Goal: Book appointment/travel/reservation

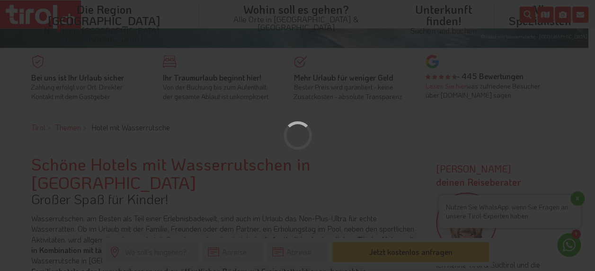
scroll to position [237, 0]
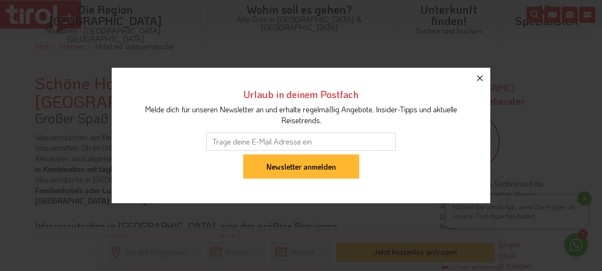
click at [479, 73] on icon "button" at bounding box center [479, 77] width 11 height 11
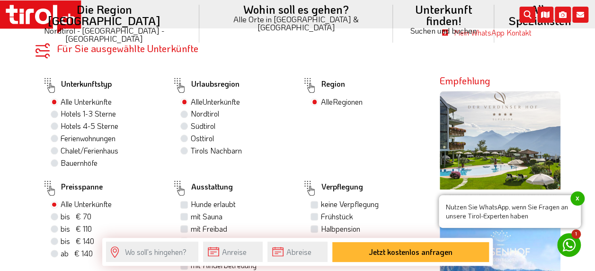
scroll to position [474, 0]
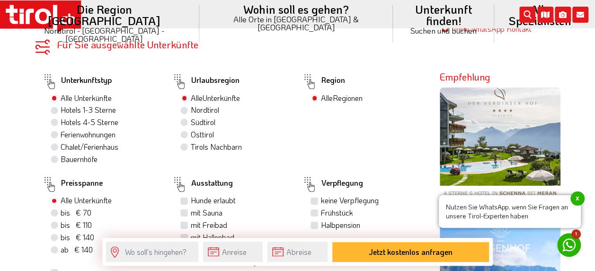
click at [61, 121] on label "Hotels 4-5 Sterne" at bounding box center [90, 122] width 58 height 10
click at [54, 121] on input "Hotels 4-5 Sterne" at bounding box center [56, 122] width 6 height 6
radio input "true"
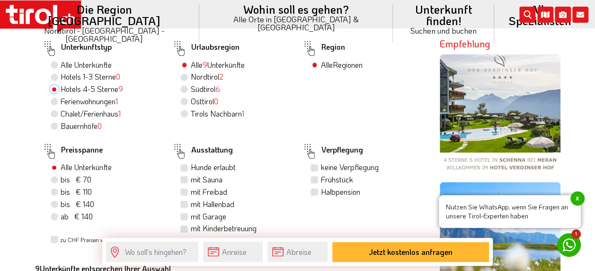
scroll to position [521, 0]
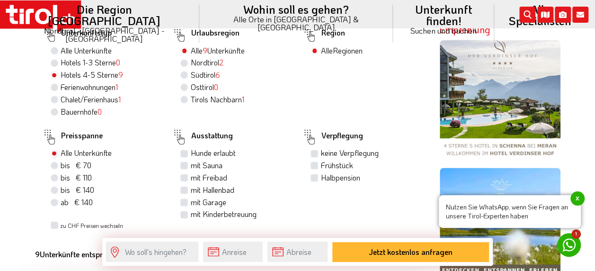
drag, startPoint x: 367, startPoint y: 257, endPoint x: 345, endPoint y: 230, distance: 34.6
click at [338, 255] on button "Jetzt kostenlos anfragen" at bounding box center [410, 252] width 157 height 20
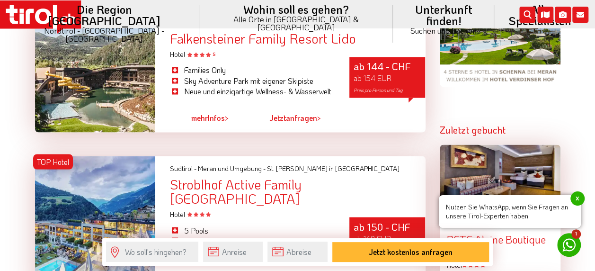
scroll to position [852, 0]
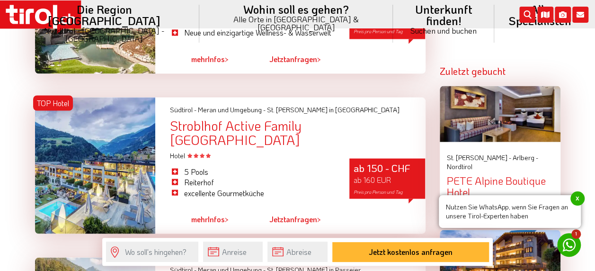
click at [116, 125] on div at bounding box center [95, 165] width 121 height 136
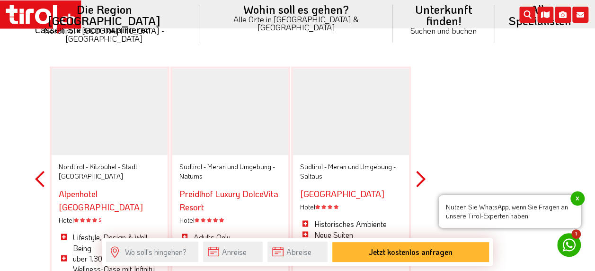
scroll to position [2510, 0]
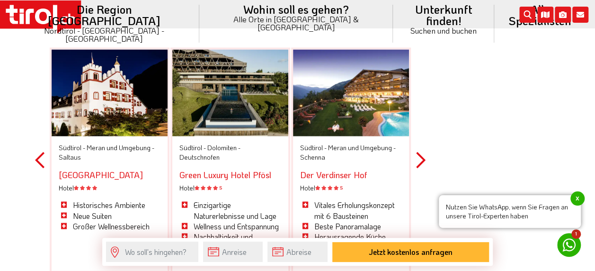
click at [214, 71] on div at bounding box center [230, 92] width 116 height 87
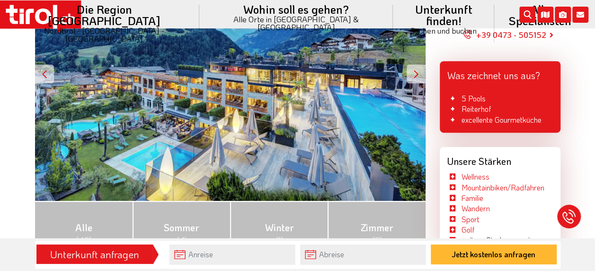
scroll to position [237, 0]
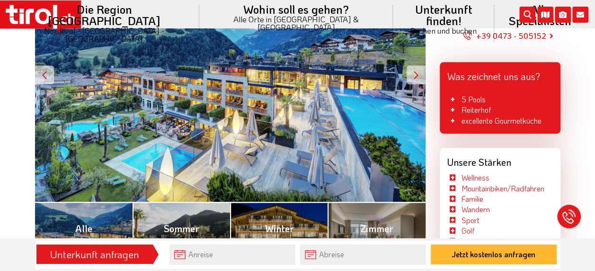
click at [417, 77] on div at bounding box center [416, 74] width 19 height 19
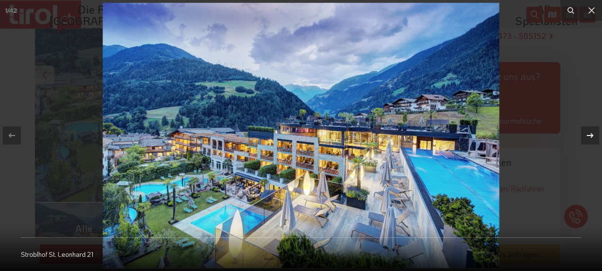
click at [587, 135] on icon at bounding box center [590, 135] width 7 height 5
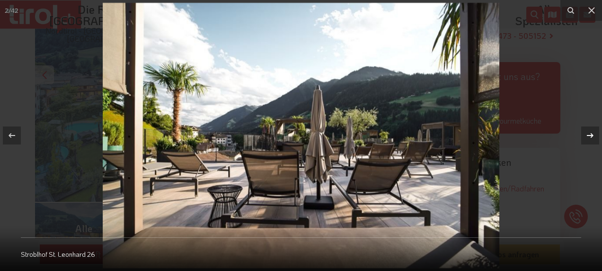
click at [587, 135] on icon at bounding box center [590, 135] width 7 height 5
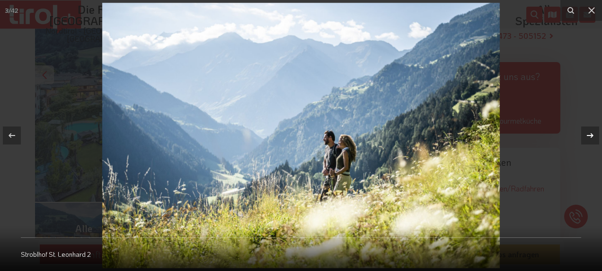
click at [587, 135] on icon at bounding box center [590, 135] width 7 height 5
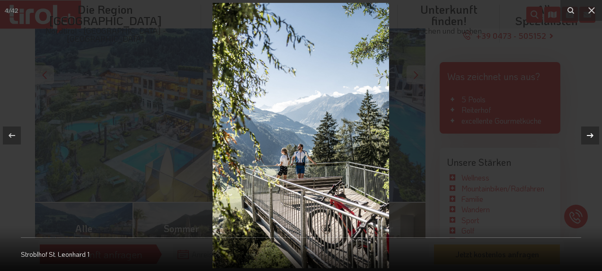
click at [587, 135] on icon at bounding box center [590, 135] width 7 height 5
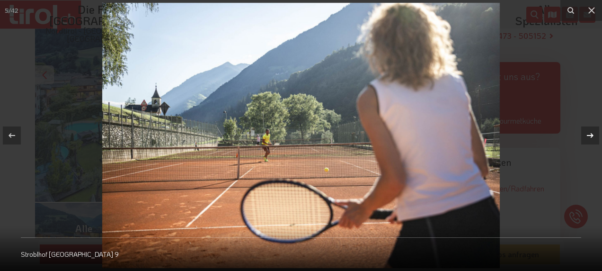
click at [587, 135] on icon at bounding box center [590, 135] width 7 height 5
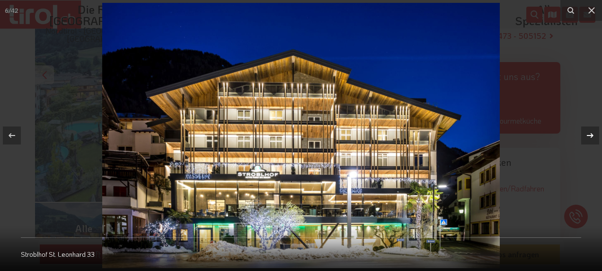
click at [587, 135] on icon at bounding box center [590, 135] width 7 height 5
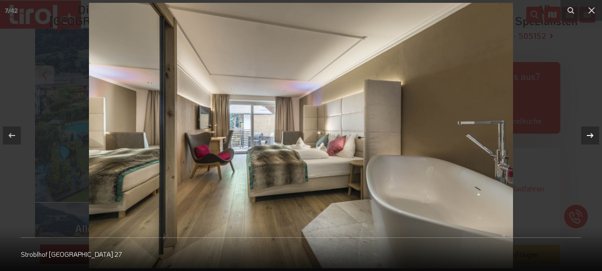
click at [587, 135] on icon at bounding box center [590, 135] width 7 height 5
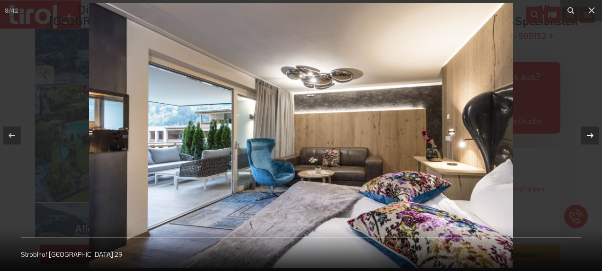
click at [587, 135] on icon at bounding box center [590, 135] width 7 height 5
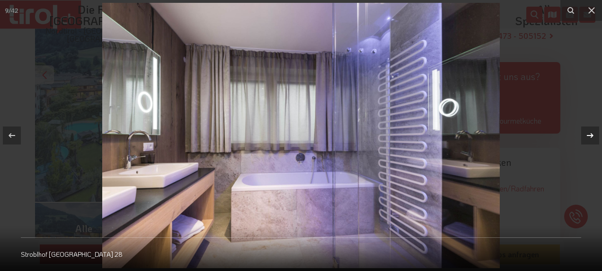
click at [587, 135] on icon at bounding box center [590, 135] width 7 height 5
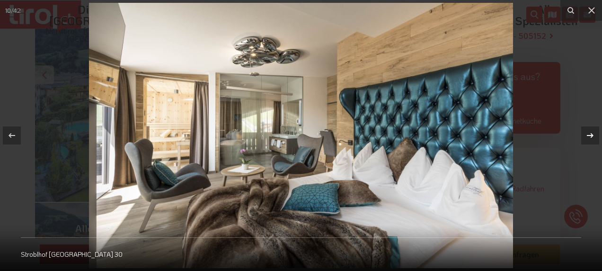
click at [587, 135] on icon at bounding box center [590, 135] width 7 height 5
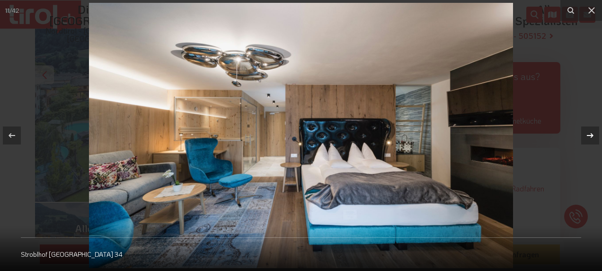
click at [587, 135] on icon at bounding box center [590, 135] width 7 height 5
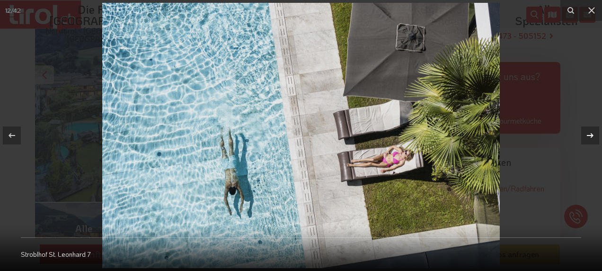
click at [587, 135] on icon at bounding box center [590, 135] width 7 height 5
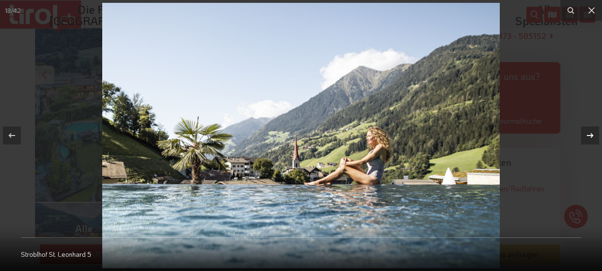
click at [587, 135] on icon at bounding box center [590, 135] width 7 height 5
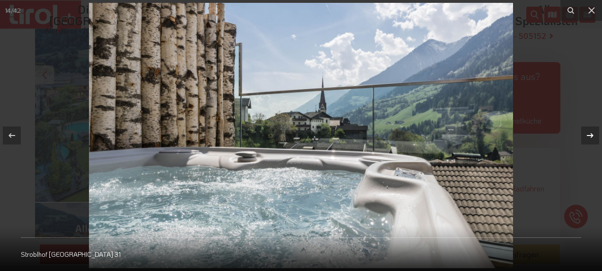
click at [587, 135] on icon at bounding box center [590, 135] width 7 height 5
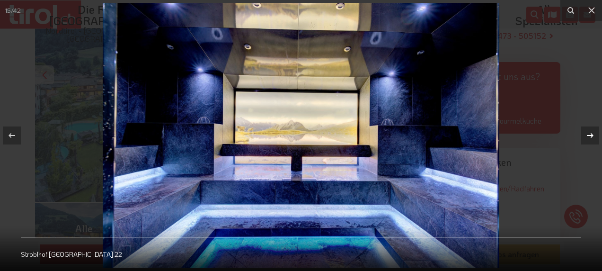
click at [587, 135] on icon at bounding box center [590, 135] width 7 height 5
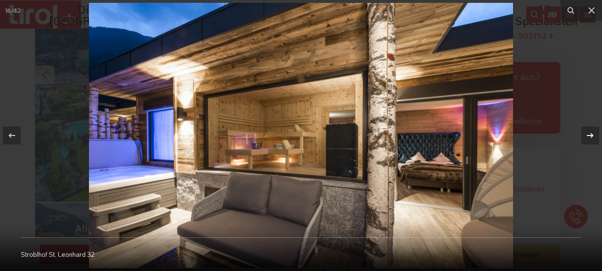
click at [587, 135] on icon at bounding box center [590, 135] width 7 height 5
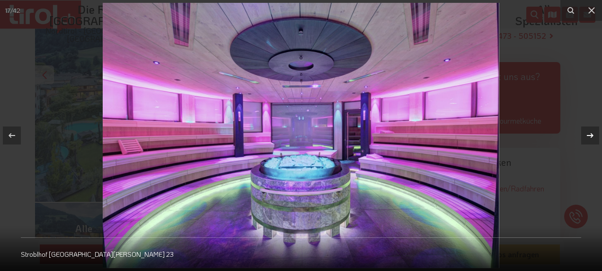
click at [587, 135] on icon at bounding box center [590, 135] width 7 height 5
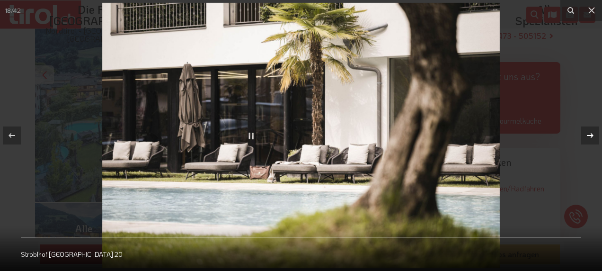
click at [587, 135] on icon at bounding box center [590, 135] width 7 height 5
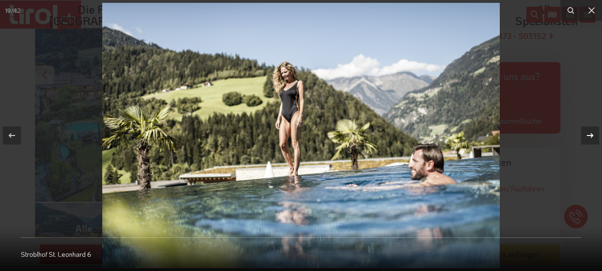
click at [587, 135] on icon at bounding box center [590, 135] width 7 height 5
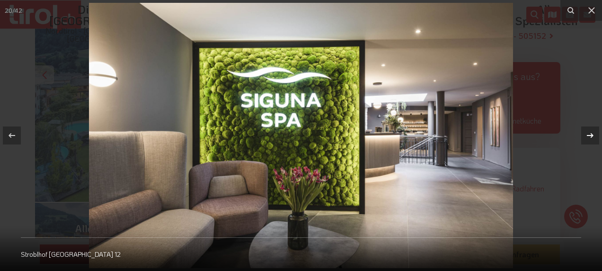
click at [587, 135] on icon at bounding box center [590, 135] width 7 height 5
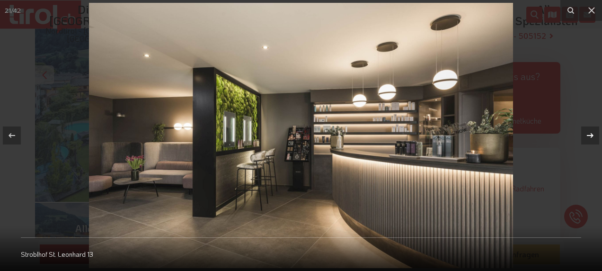
click at [587, 135] on icon at bounding box center [590, 135] width 7 height 5
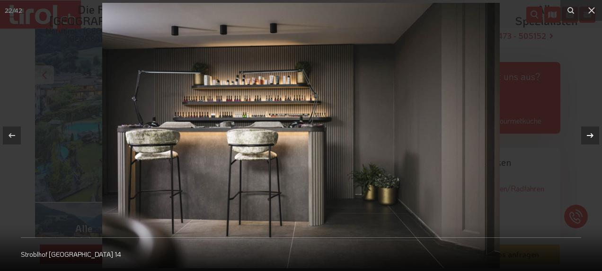
click at [587, 135] on icon at bounding box center [590, 135] width 7 height 5
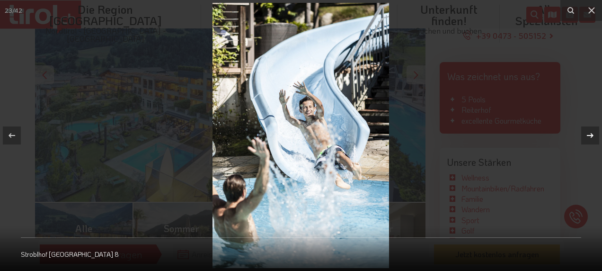
click at [587, 135] on icon at bounding box center [590, 135] width 7 height 5
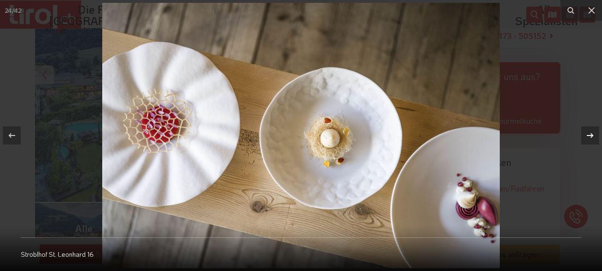
click at [587, 135] on icon at bounding box center [590, 135] width 7 height 5
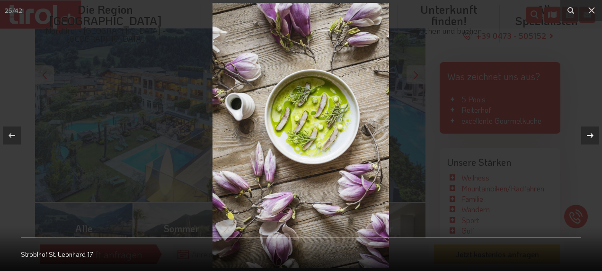
click at [587, 135] on icon at bounding box center [590, 135] width 7 height 5
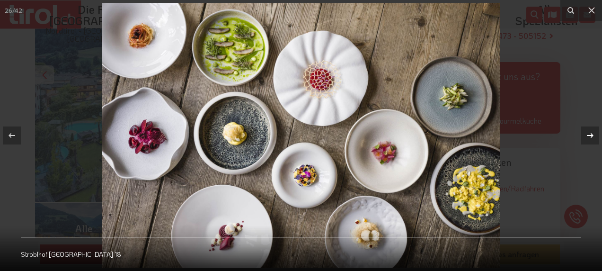
click at [587, 135] on icon at bounding box center [590, 135] width 7 height 5
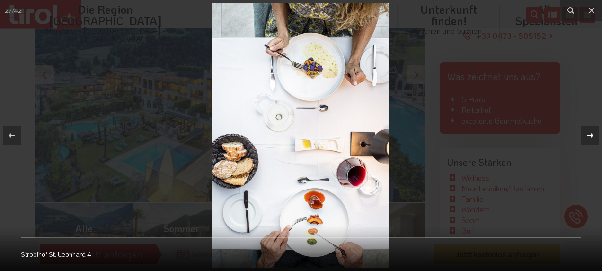
click at [587, 135] on icon at bounding box center [590, 135] width 7 height 5
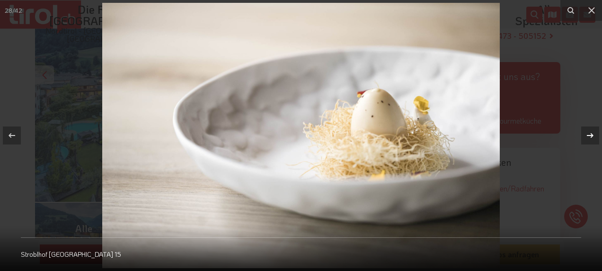
click at [587, 135] on icon at bounding box center [590, 135] width 7 height 5
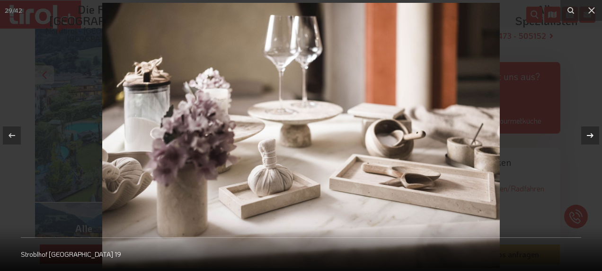
click at [587, 135] on icon at bounding box center [590, 135] width 7 height 5
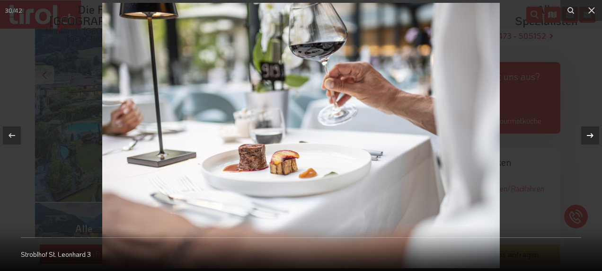
click at [587, 135] on icon at bounding box center [590, 135] width 7 height 5
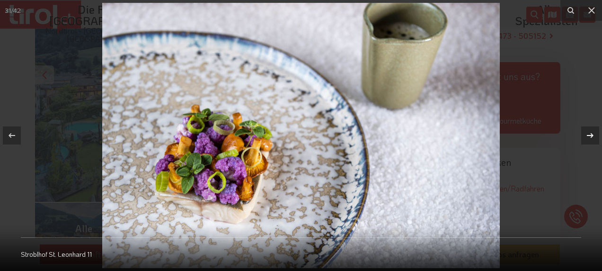
click at [587, 135] on icon at bounding box center [590, 135] width 7 height 5
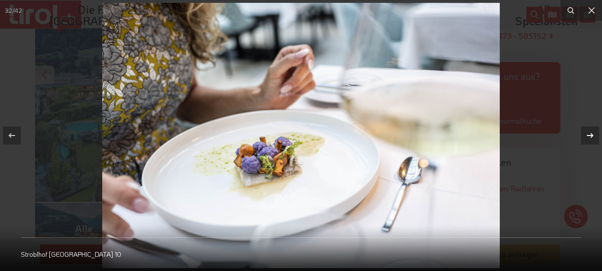
click at [587, 135] on icon at bounding box center [590, 135] width 7 height 5
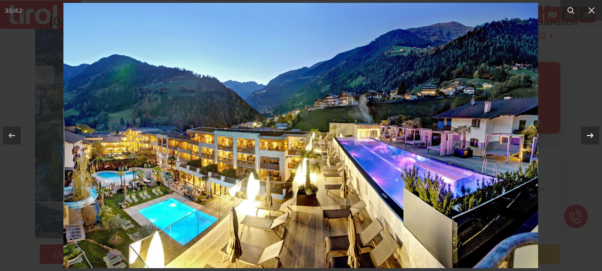
click at [587, 135] on icon at bounding box center [590, 135] width 7 height 5
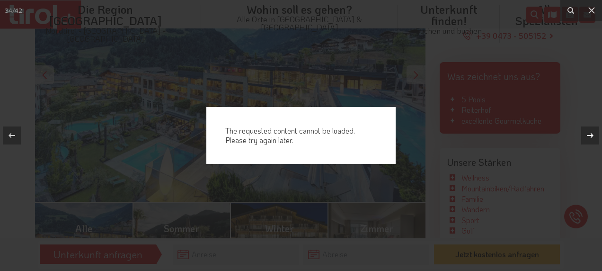
click at [587, 135] on icon at bounding box center [590, 135] width 7 height 5
click at [590, 15] on icon at bounding box center [591, 10] width 11 height 11
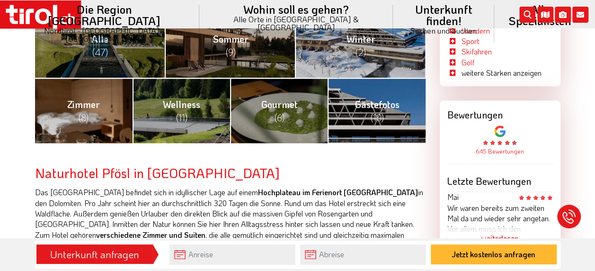
scroll to position [379, 0]
